Goal: Task Accomplishment & Management: Complete application form

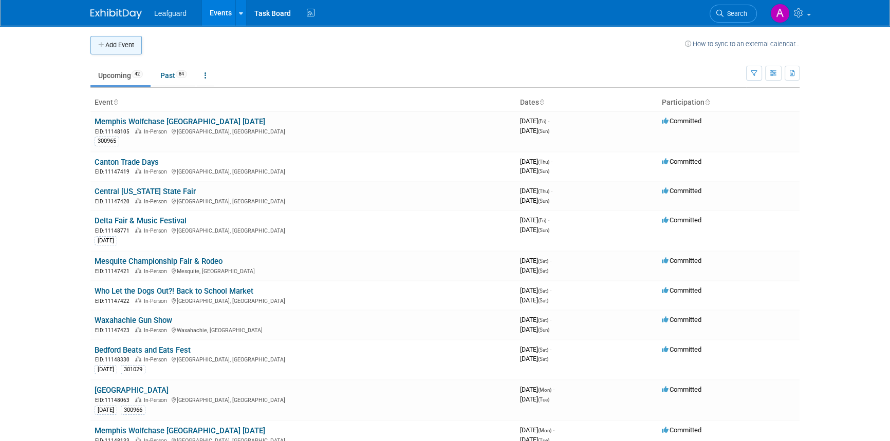
click at [106, 43] on button "Add Event" at bounding box center [115, 45] width 51 height 19
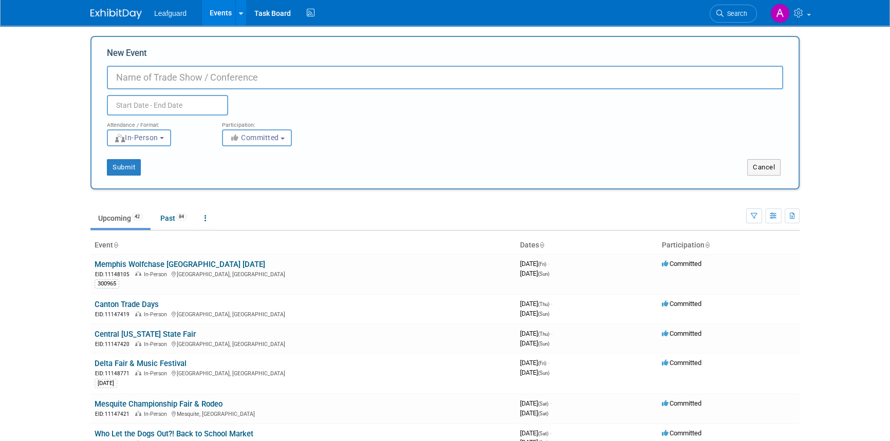
click at [180, 81] on input "New Event" at bounding box center [445, 78] width 676 height 24
type input "Healthy Living Expo"
click at [150, 108] on input "text" at bounding box center [167, 105] width 121 height 21
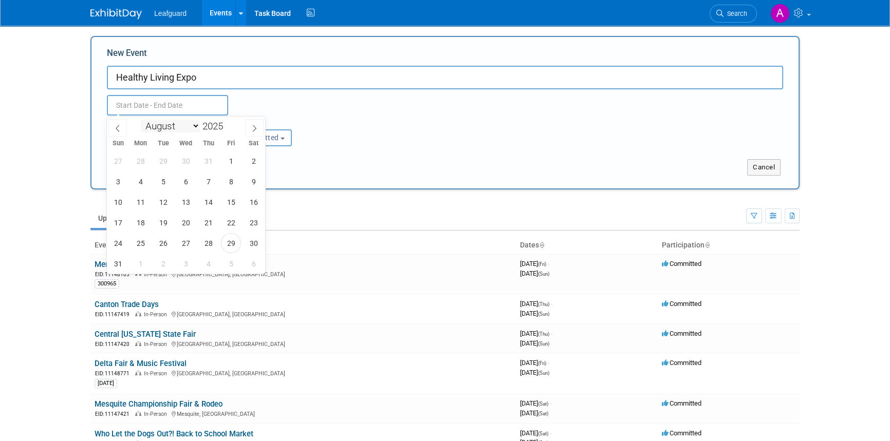
click at [197, 126] on select "January February March April May June July August September October November De…" at bounding box center [170, 126] width 59 height 13
select select "11"
click at [141, 120] on select "January February March April May June July August September October November De…" at bounding box center [170, 126] width 59 height 13
click at [255, 162] on span "6" at bounding box center [254, 161] width 20 height 20
click at [249, 159] on span "6" at bounding box center [254, 161] width 20 height 20
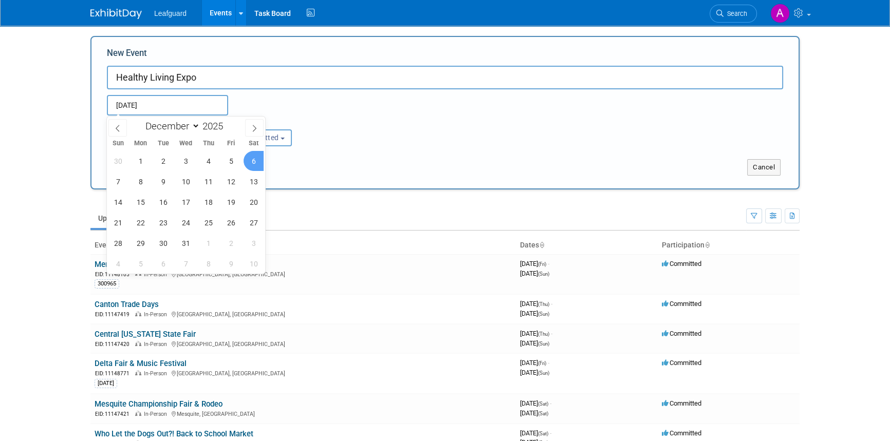
type input "Dec 6, 2025 to Dec 6, 2025"
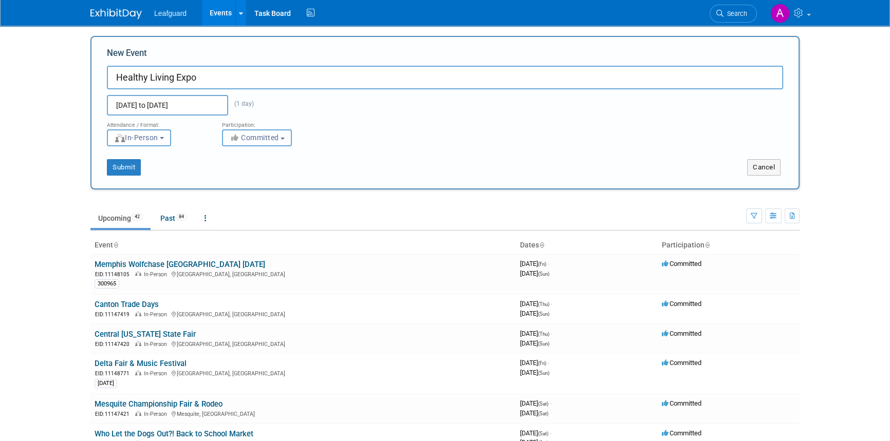
click at [287, 139] on button "Committed" at bounding box center [257, 138] width 70 height 17
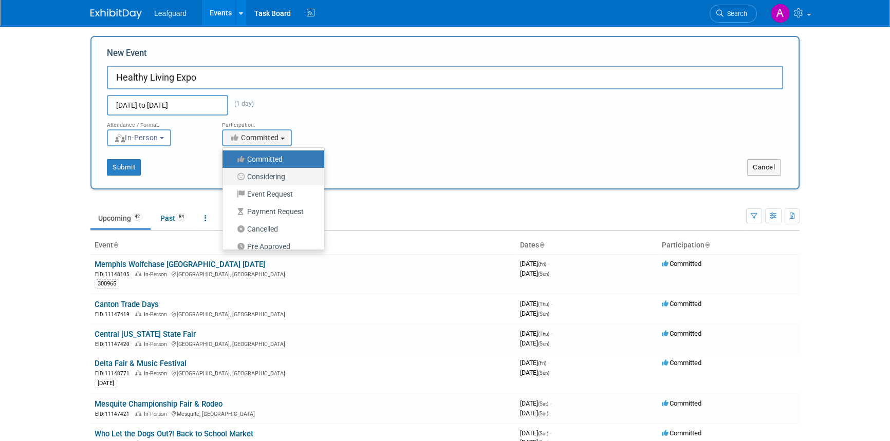
click at [266, 175] on label "Considering" at bounding box center [271, 176] width 86 height 13
click at [232, 175] on input "Considering" at bounding box center [228, 177] width 7 height 7
select select "2"
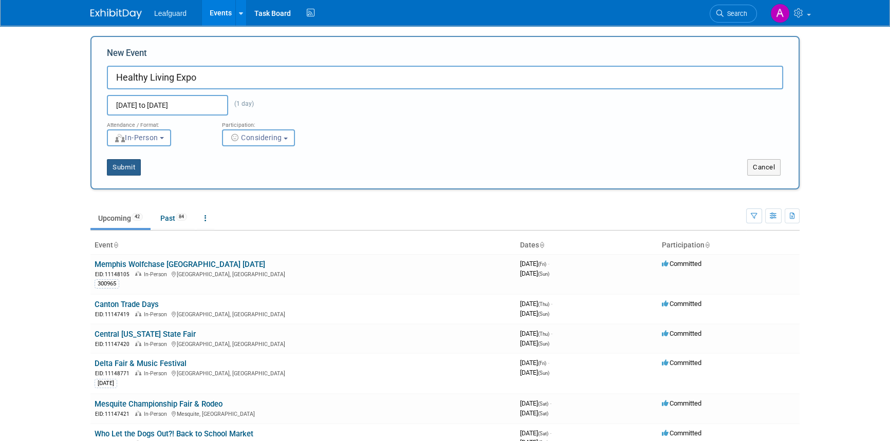
click at [124, 167] on button "Submit" at bounding box center [124, 167] width 34 height 16
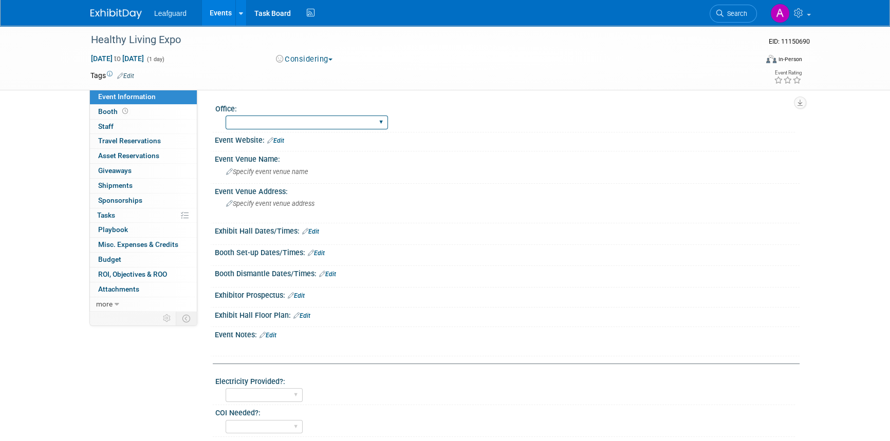
click at [288, 124] on select "Albany Arkansas Austin Birmingham Charlotte Chicago Cleveland Colorado Columbia…" at bounding box center [307, 123] width 162 height 14
select select "Dallas"
click at [226, 116] on select "Albany Arkansas Austin Birmingham Charlotte Chicago Cleveland Colorado Columbia…" at bounding box center [307, 123] width 162 height 14
click at [279, 174] on span "Specify event venue name" at bounding box center [267, 172] width 82 height 8
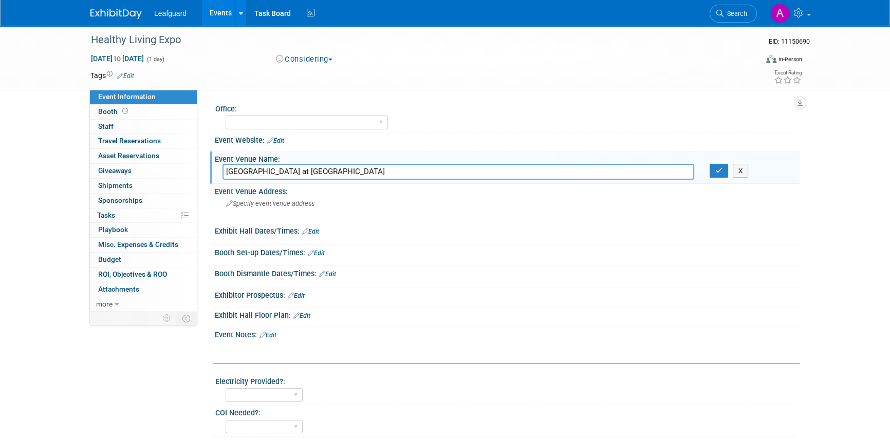
type input "Irving Convention Center at Las Colinas"
click at [302, 207] on span "Specify event venue address" at bounding box center [270, 204] width 88 height 8
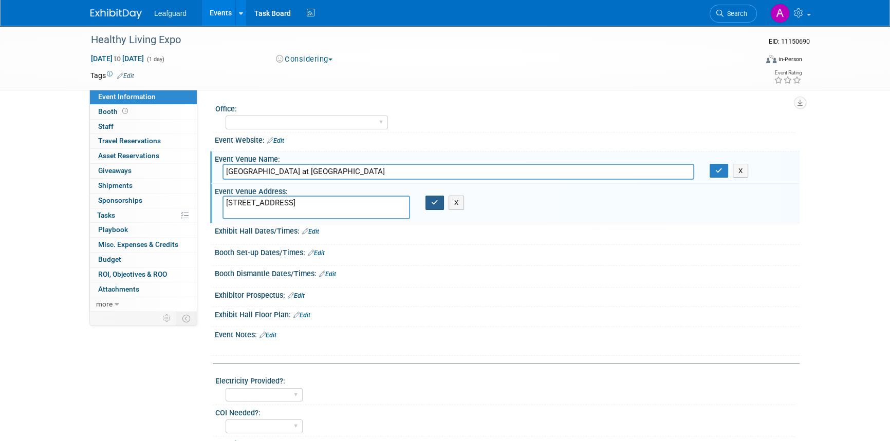
type textarea "500 W Las Colinas Blvd., Irving, TX 75039"
click at [436, 204] on icon "button" at bounding box center [434, 202] width 7 height 7
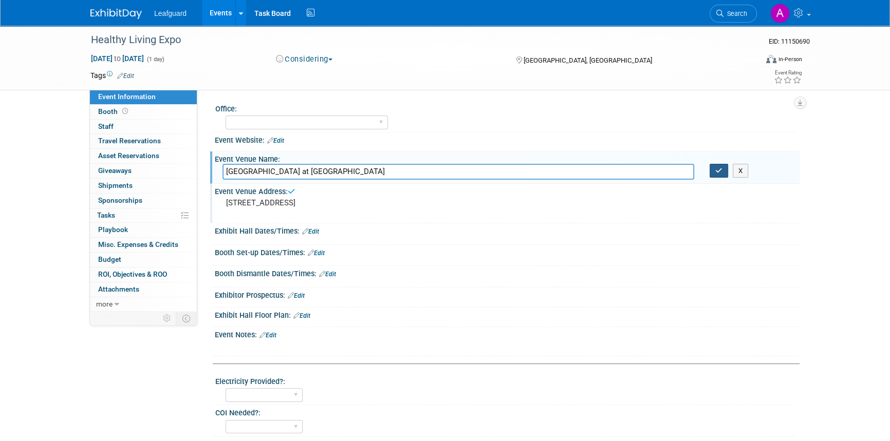
click at [711, 172] on button "button" at bounding box center [719, 171] width 19 height 14
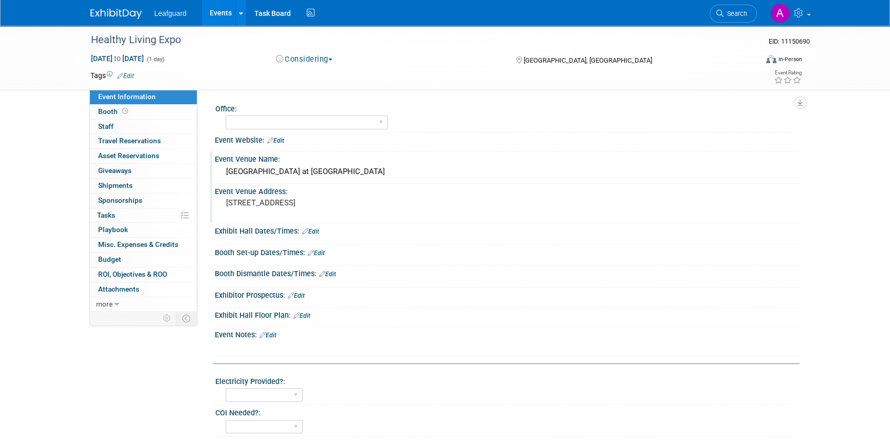
click at [316, 230] on link "Edit" at bounding box center [310, 231] width 17 height 7
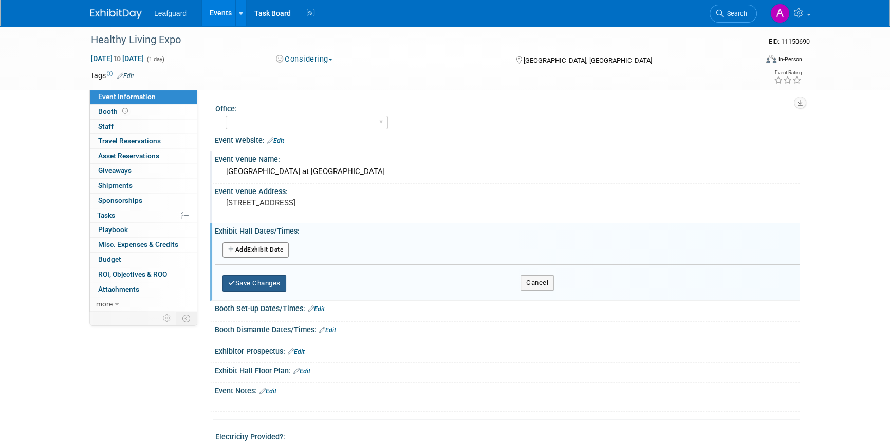
click at [251, 287] on button "Save Changes" at bounding box center [255, 283] width 64 height 16
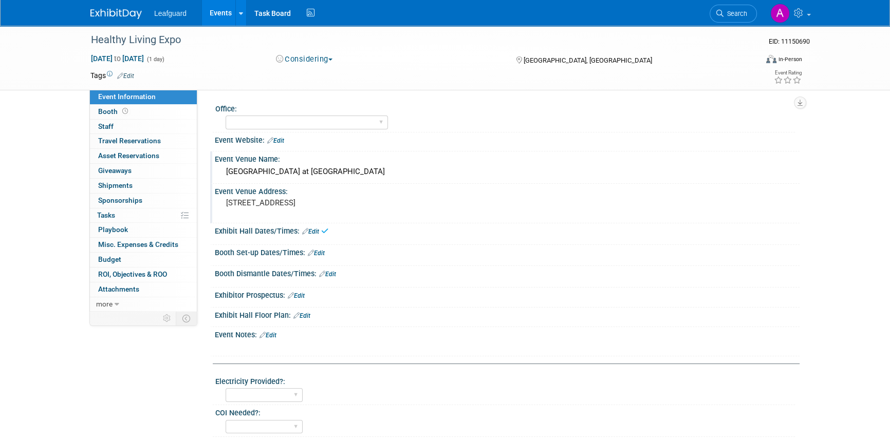
click at [312, 236] on div "Save Changes Cancel" at bounding box center [507, 239] width 585 height 6
click at [314, 232] on link "Edit" at bounding box center [310, 231] width 17 height 7
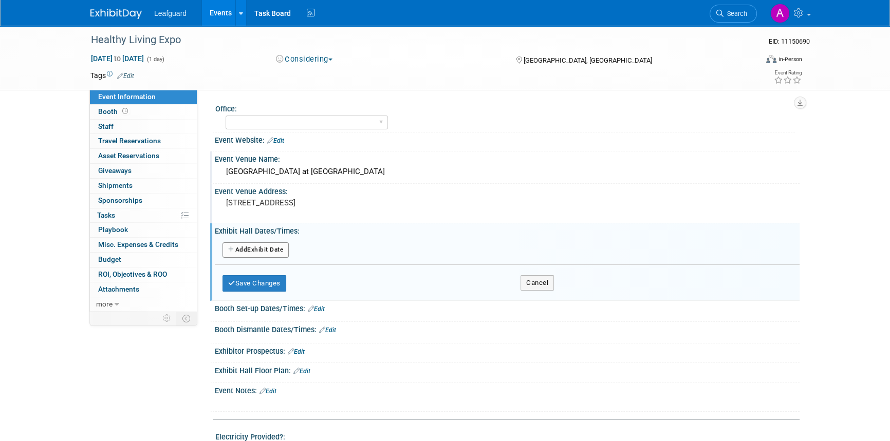
click at [252, 249] on button "Add Another Exhibit Date" at bounding box center [256, 250] width 66 height 15
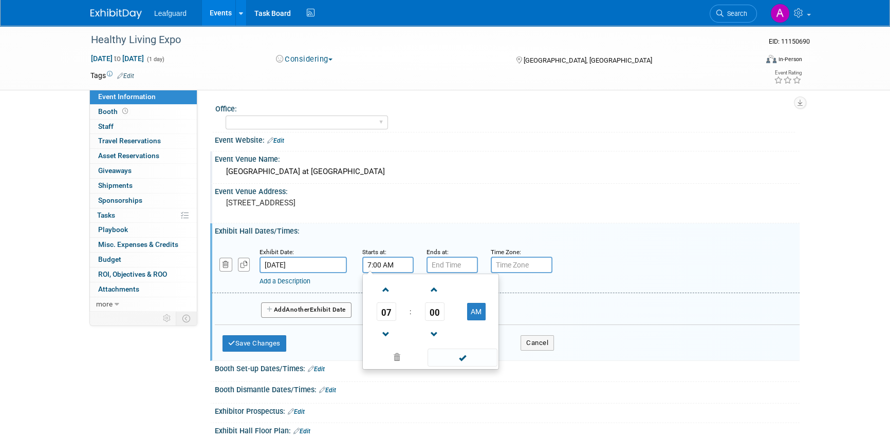
click at [391, 268] on input "7:00 AM" at bounding box center [387, 265] width 51 height 16
click at [384, 290] on span at bounding box center [386, 290] width 18 height 18
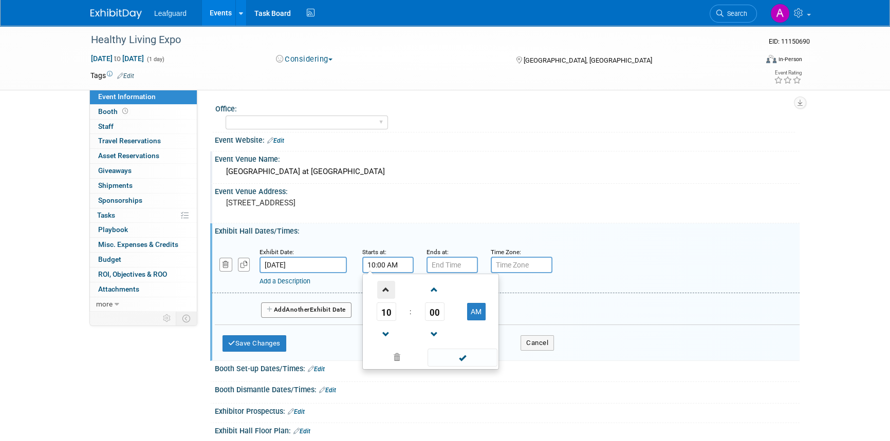
type input "11:00 AM"
click at [471, 358] on span at bounding box center [462, 358] width 69 height 18
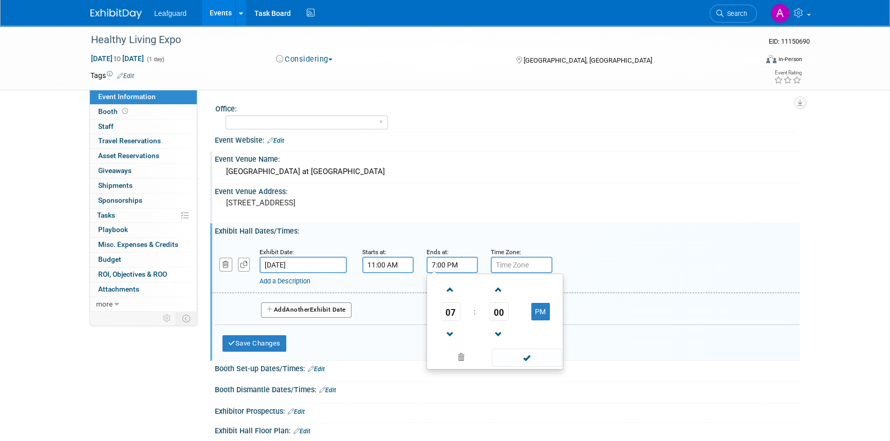
click at [444, 264] on input "7:00 PM" at bounding box center [452, 265] width 51 height 16
click at [449, 335] on span at bounding box center [450, 335] width 18 height 18
type input "4:00 PM"
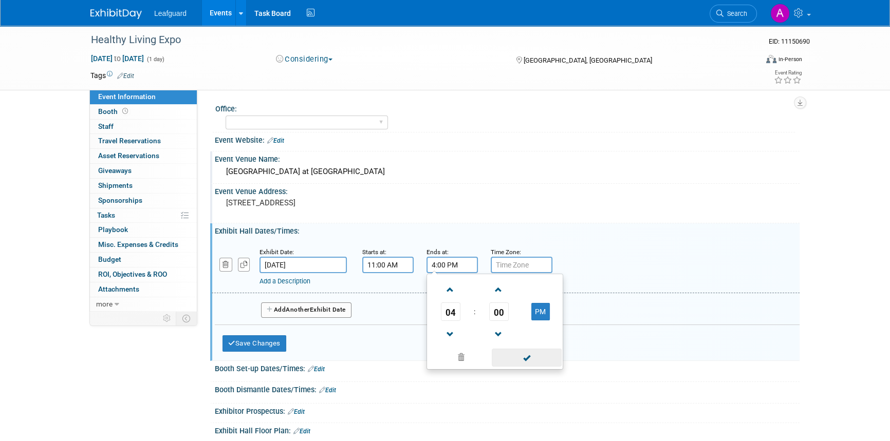
click at [517, 355] on span at bounding box center [526, 358] width 69 height 18
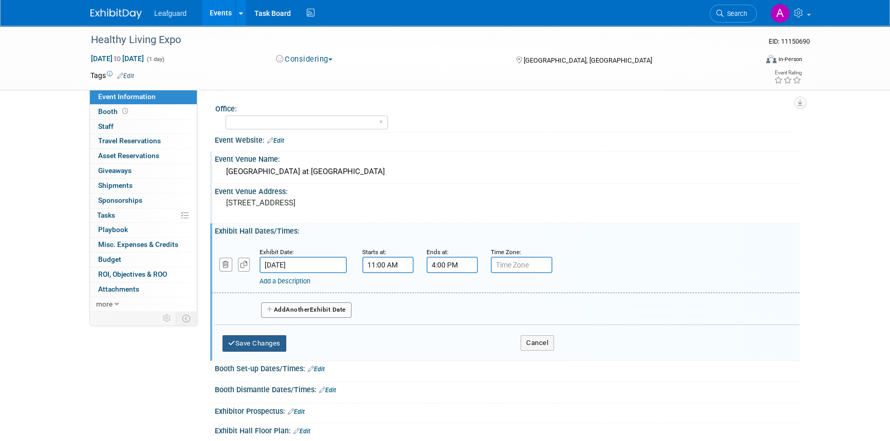
click at [256, 340] on button "Save Changes" at bounding box center [255, 344] width 64 height 16
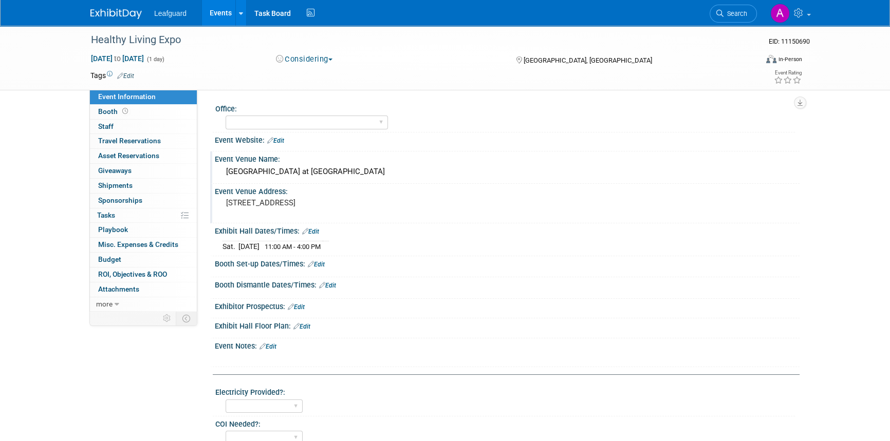
click at [126, 12] on img at bounding box center [115, 14] width 51 height 10
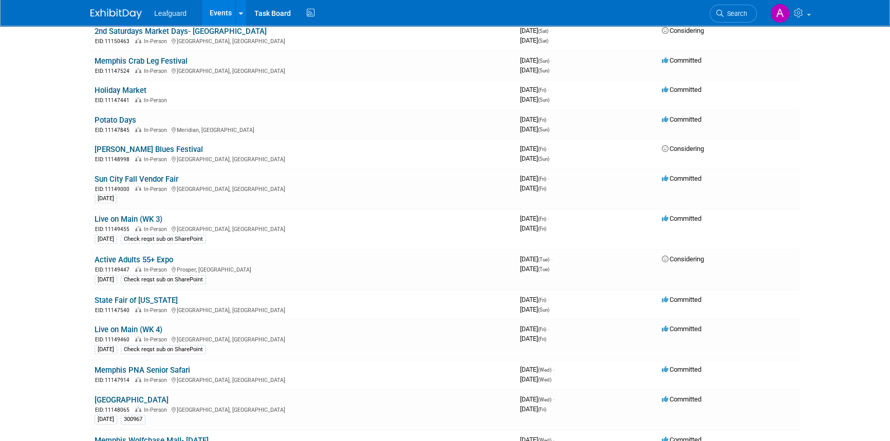
scroll to position [607, 0]
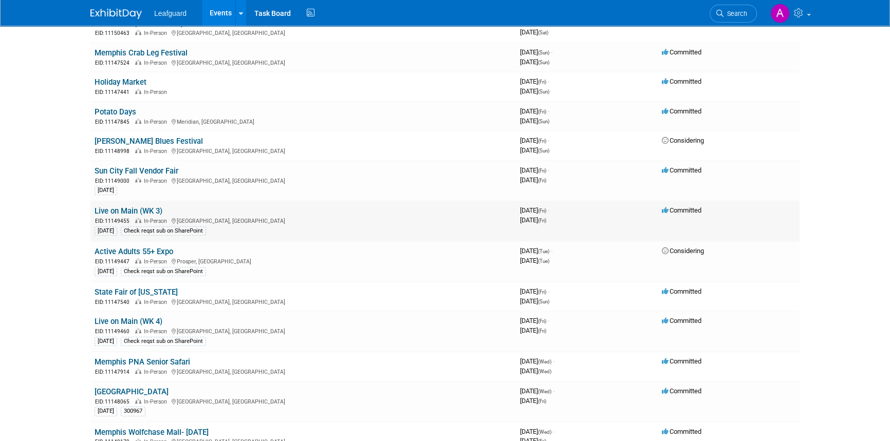
click at [131, 207] on link "Live on Main (WK 3)" at bounding box center [129, 211] width 68 height 9
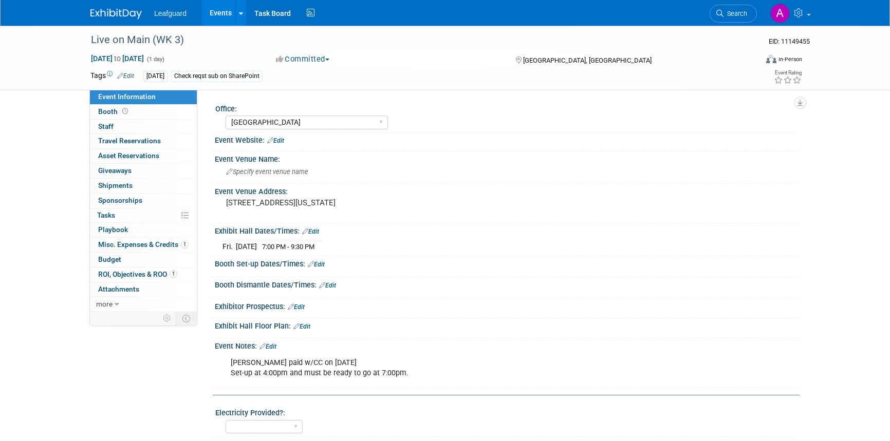
select select "[GEOGRAPHIC_DATA]"
select select "No"
select select "Credit Card"
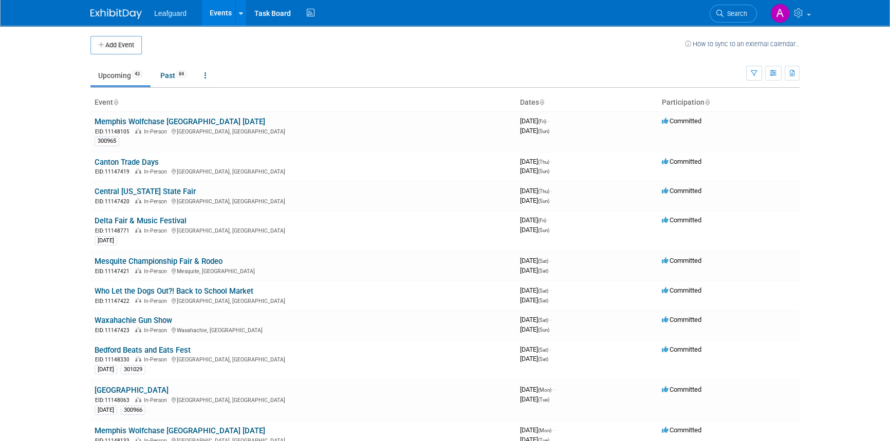
click at [702, 103] on th "Participation" at bounding box center [729, 102] width 142 height 17
click at [707, 102] on icon at bounding box center [707, 103] width 5 height 7
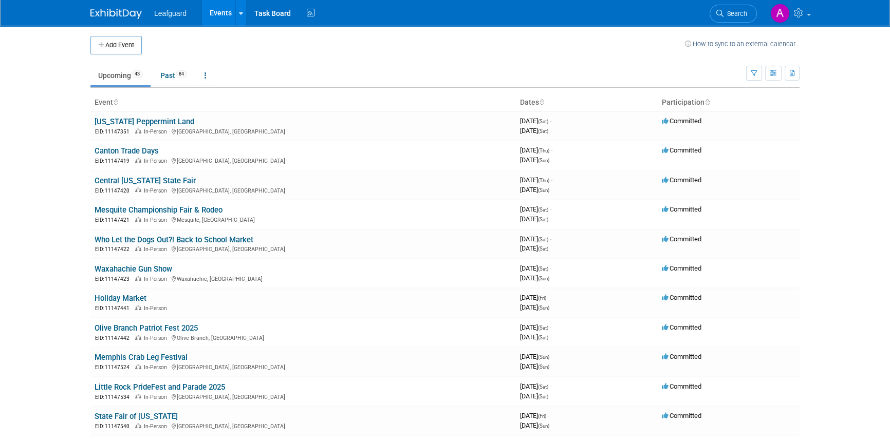
click at [706, 101] on icon at bounding box center [707, 103] width 5 height 7
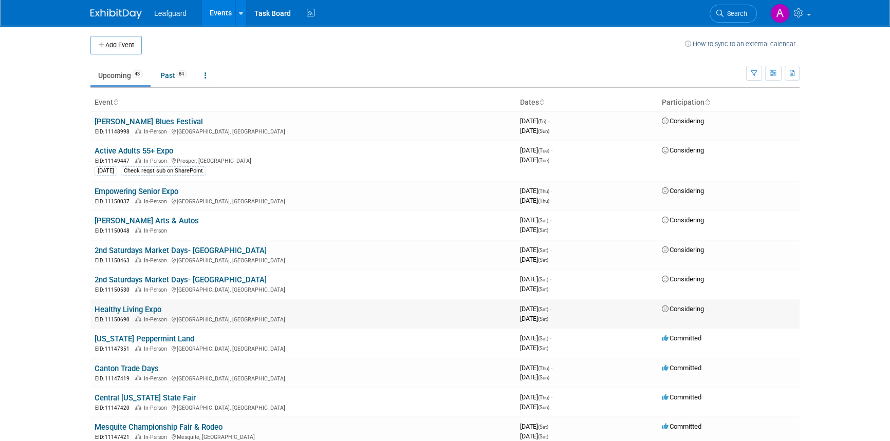
click at [158, 309] on link "Healthy Living Expo" at bounding box center [128, 309] width 67 height 9
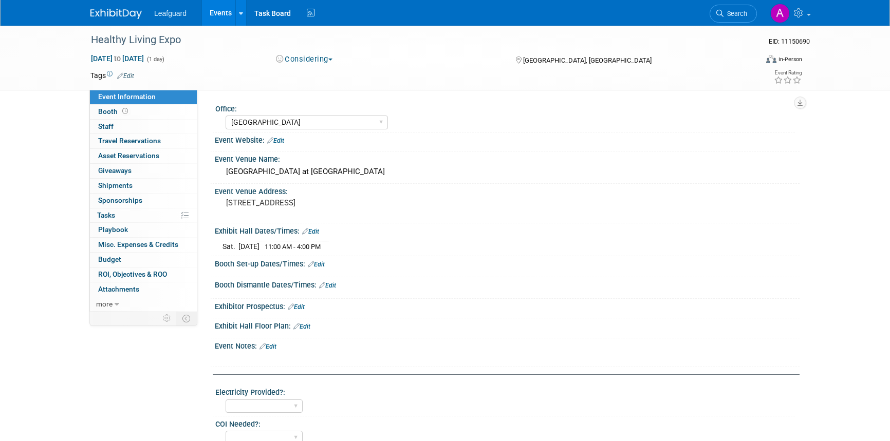
select select "Dallas"
click at [112, 12] on img at bounding box center [115, 14] width 51 height 10
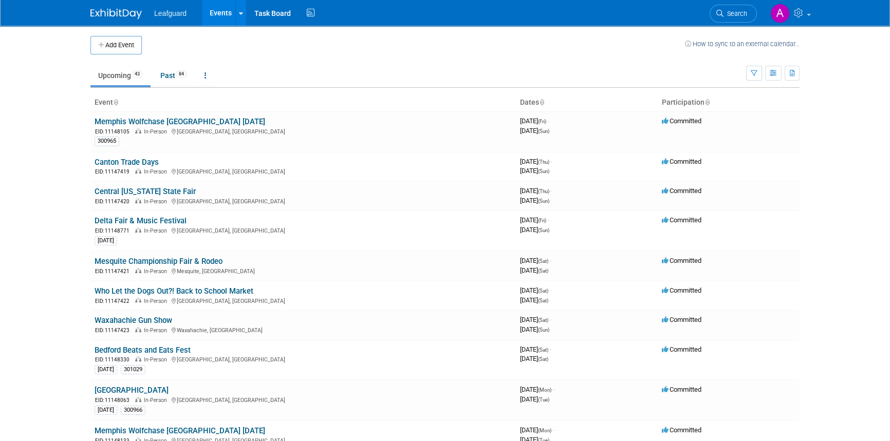
click at [707, 102] on icon at bounding box center [707, 103] width 5 height 7
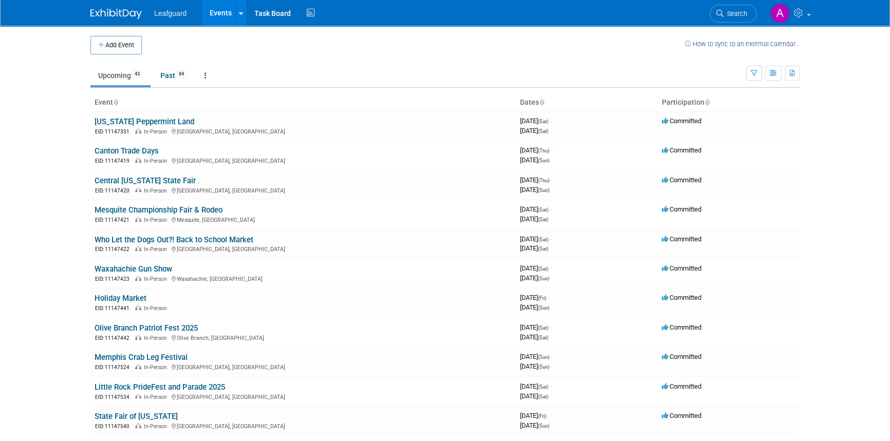
click at [707, 102] on icon at bounding box center [707, 103] width 5 height 7
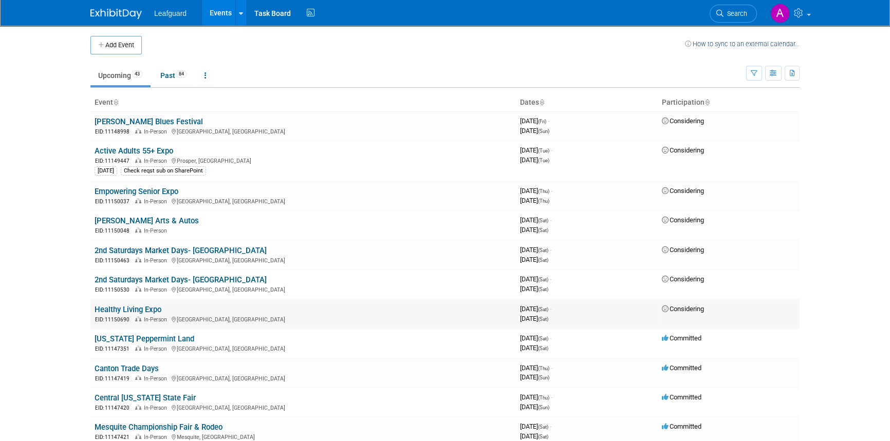
click at [143, 310] on link "Healthy Living Expo" at bounding box center [128, 309] width 67 height 9
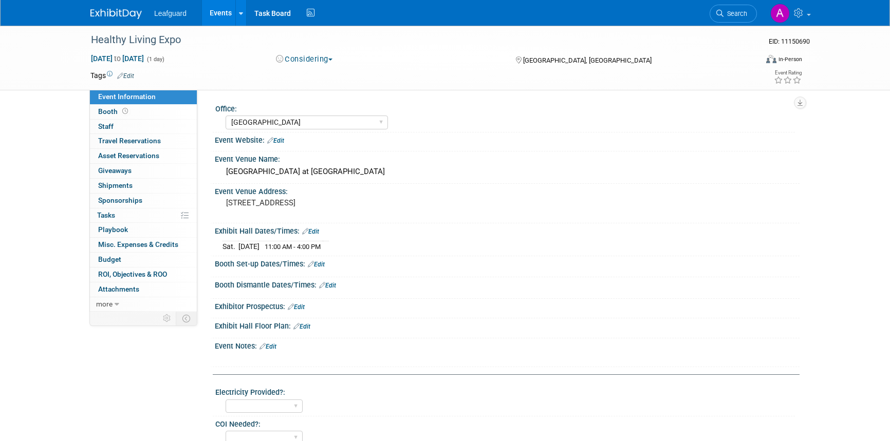
select select "Dallas"
